Goal: Transaction & Acquisition: Download file/media

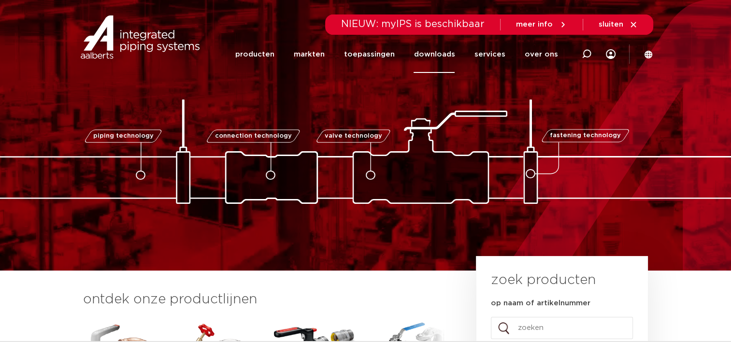
click at [448, 53] on link "downloads" at bounding box center [433, 54] width 41 height 37
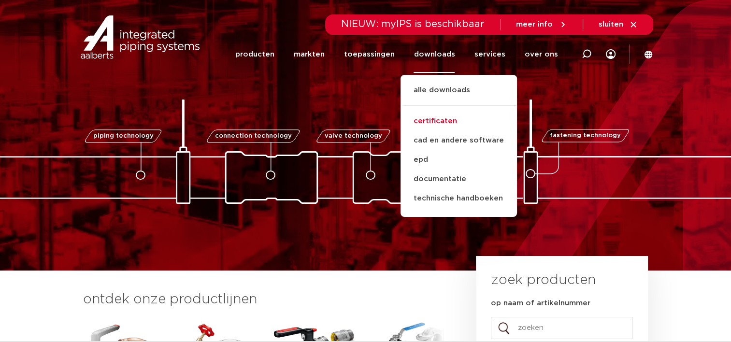
click at [448, 123] on link "certificaten" at bounding box center [458, 121] width 116 height 19
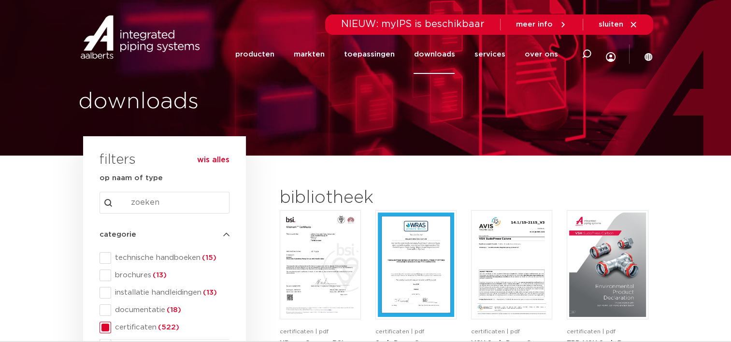
click at [168, 206] on input "Search content" at bounding box center [164, 203] width 130 height 22
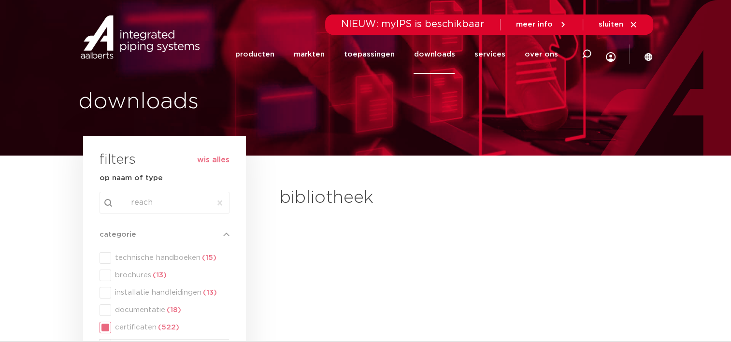
type input "reach"
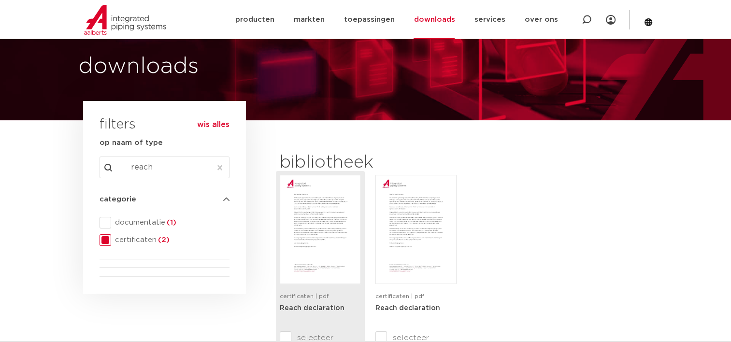
scroll to position [97, 0]
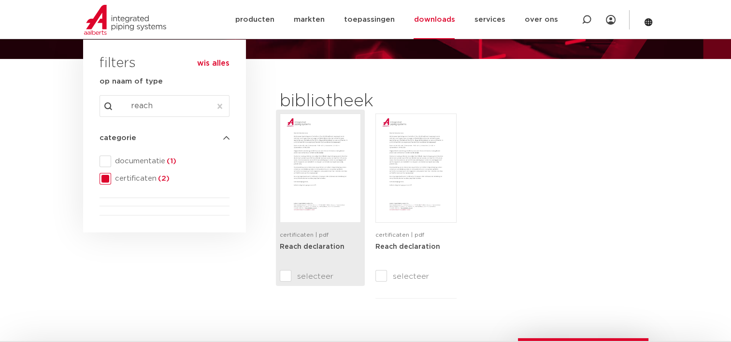
click at [333, 183] on img at bounding box center [320, 168] width 76 height 104
